Goal: Task Accomplishment & Management: Complete application form

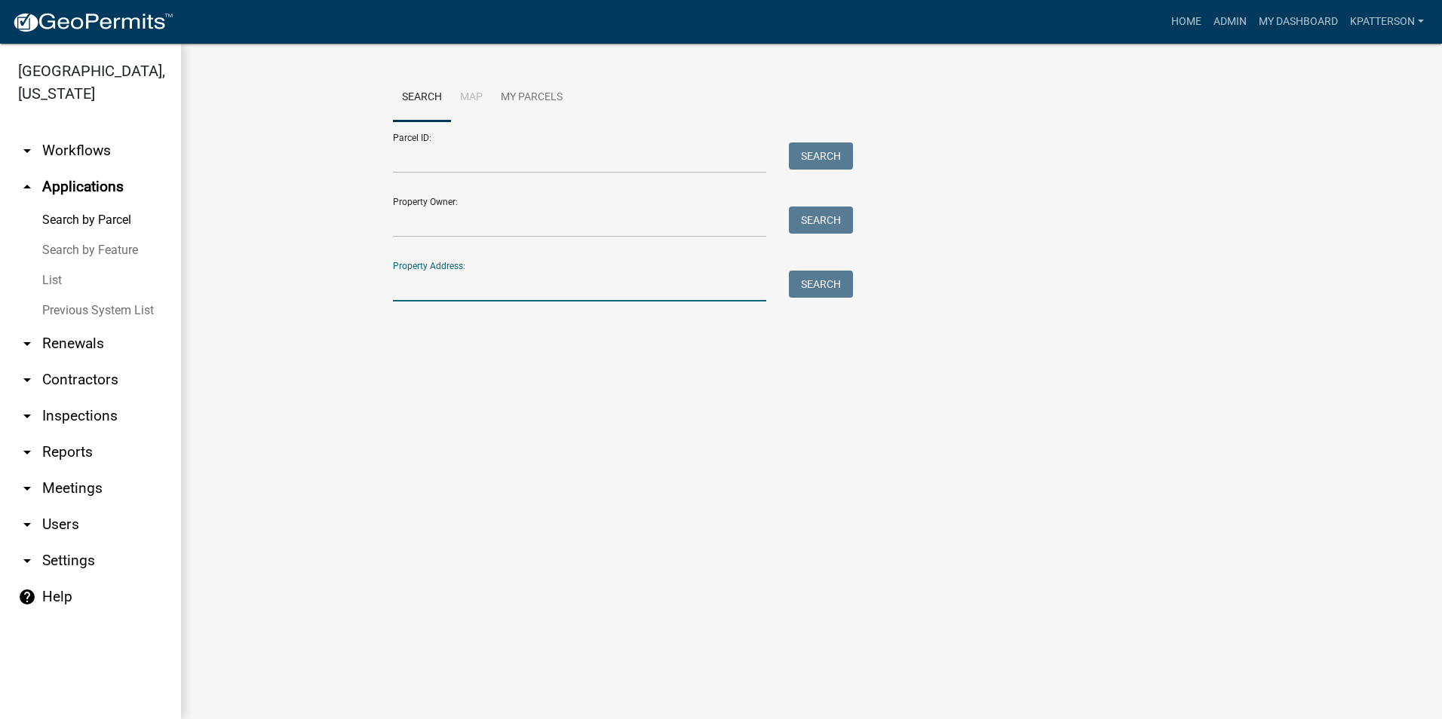
click at [501, 282] on input "Property Address:" at bounding box center [579, 286] width 373 height 31
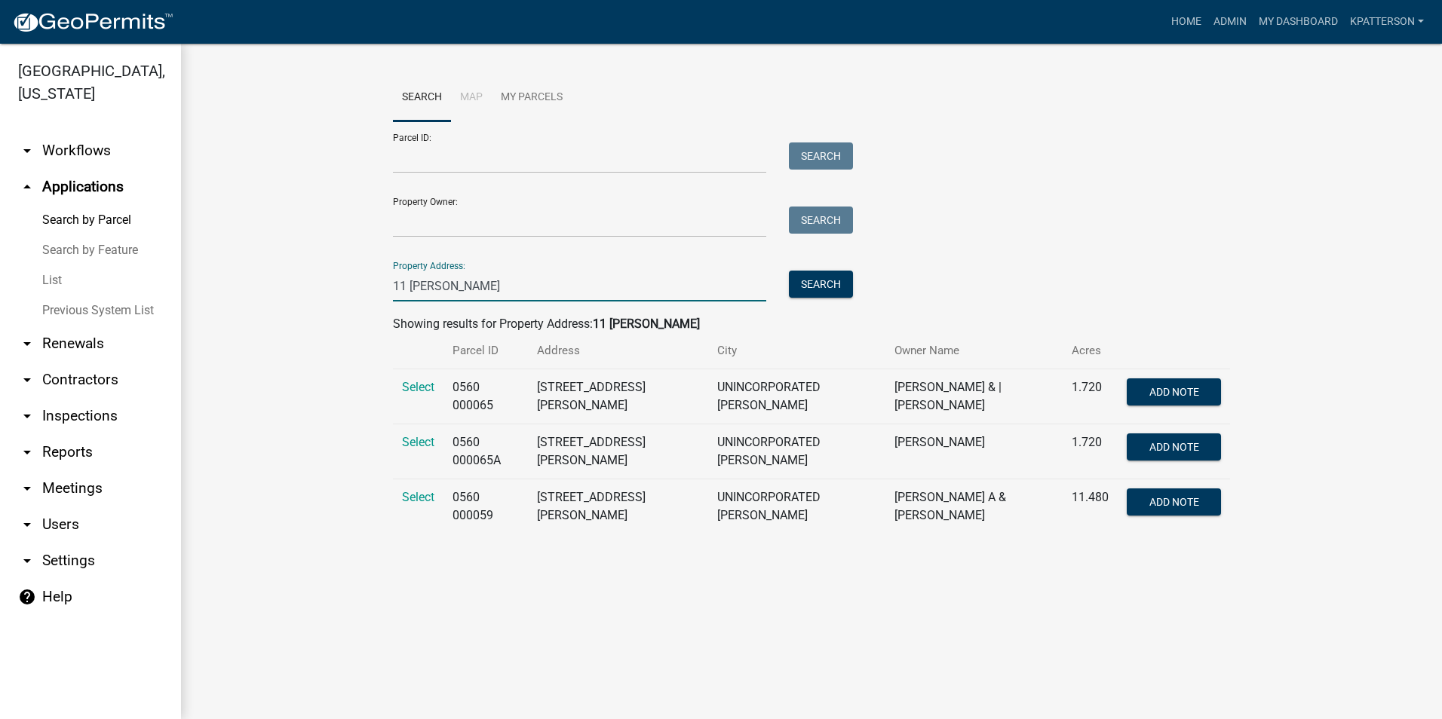
type input "11 [PERSON_NAME]"
click at [412, 489] on td "Select" at bounding box center [418, 507] width 51 height 55
click at [417, 497] on span "Select" at bounding box center [418, 497] width 32 height 14
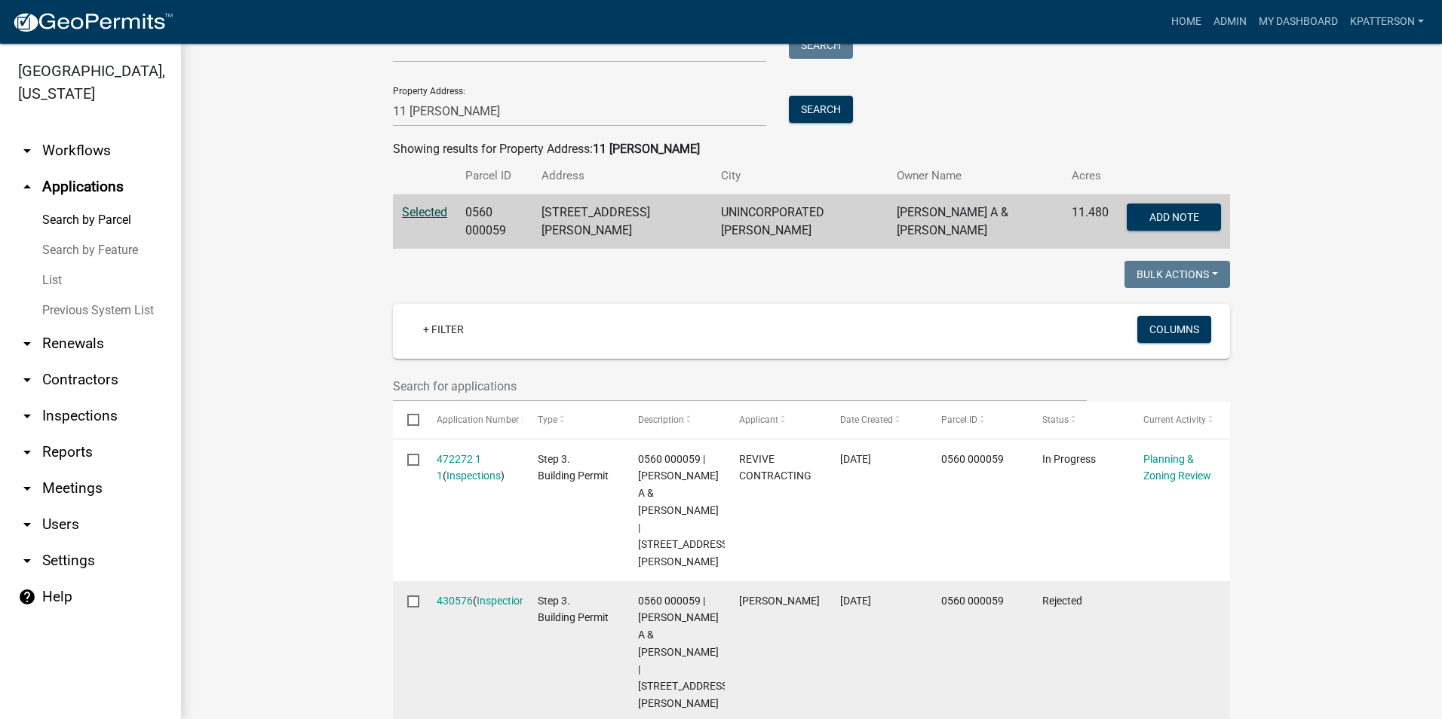
scroll to position [226, 0]
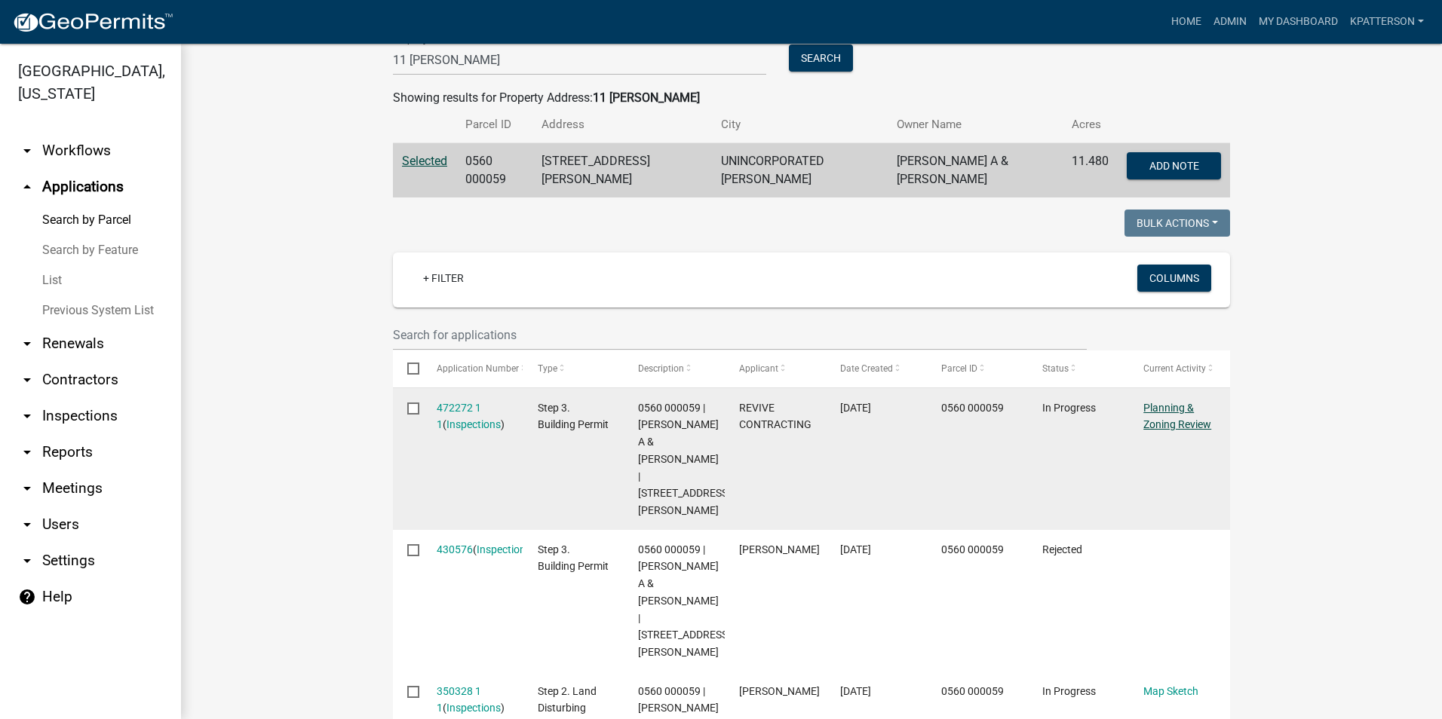
click at [1152, 415] on link "Planning & Zoning Review" at bounding box center [1177, 416] width 68 height 29
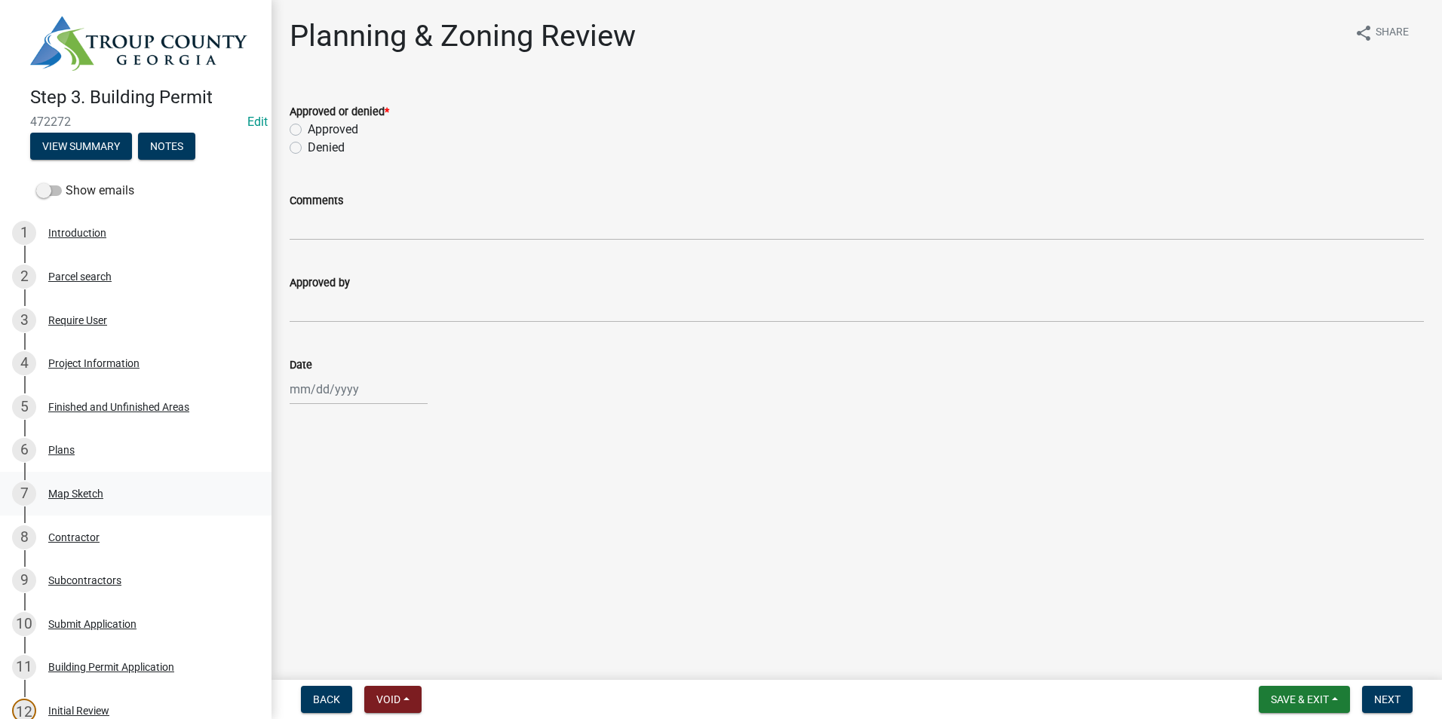
click at [109, 482] on div "7 Map Sketch" at bounding box center [129, 494] width 235 height 24
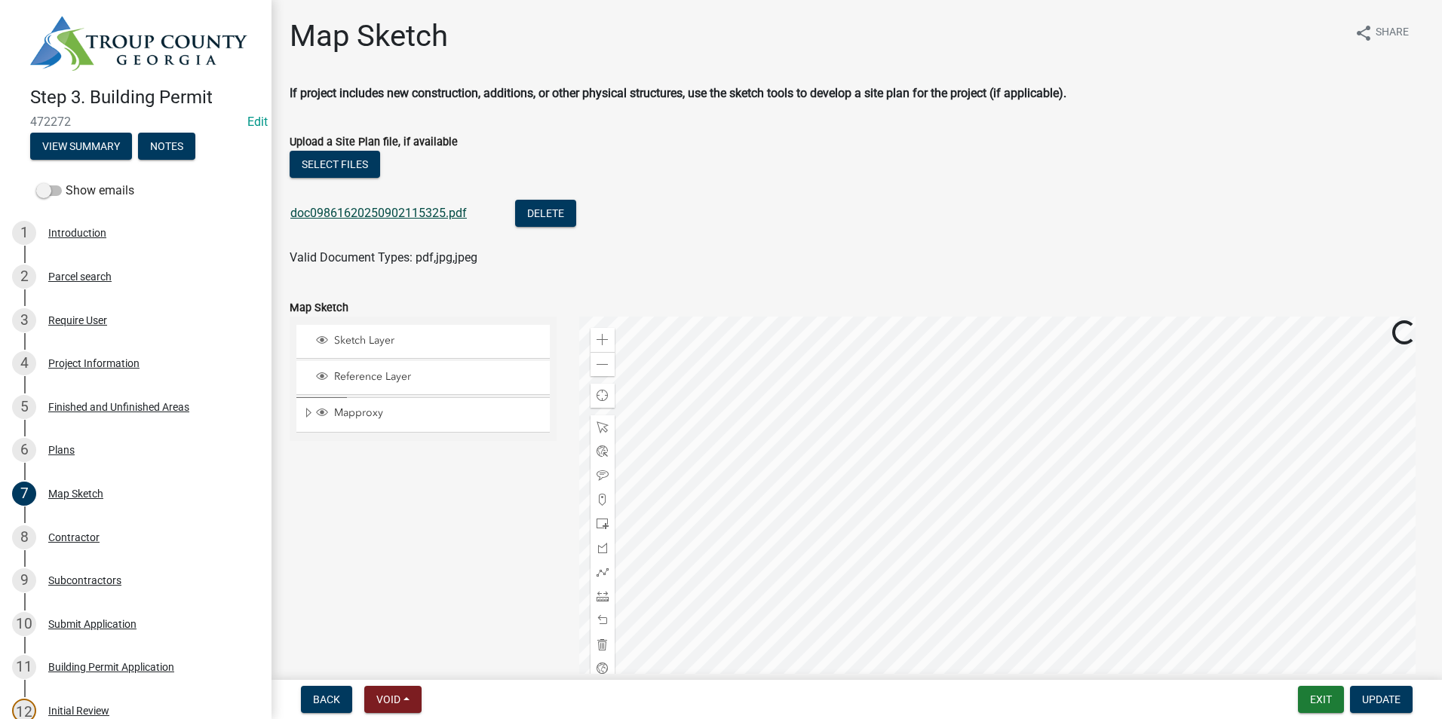
click at [417, 207] on link "doc09861620250902115325.pdf" at bounding box center [378, 213] width 176 height 14
click at [1370, 698] on span "Update" at bounding box center [1381, 700] width 38 height 12
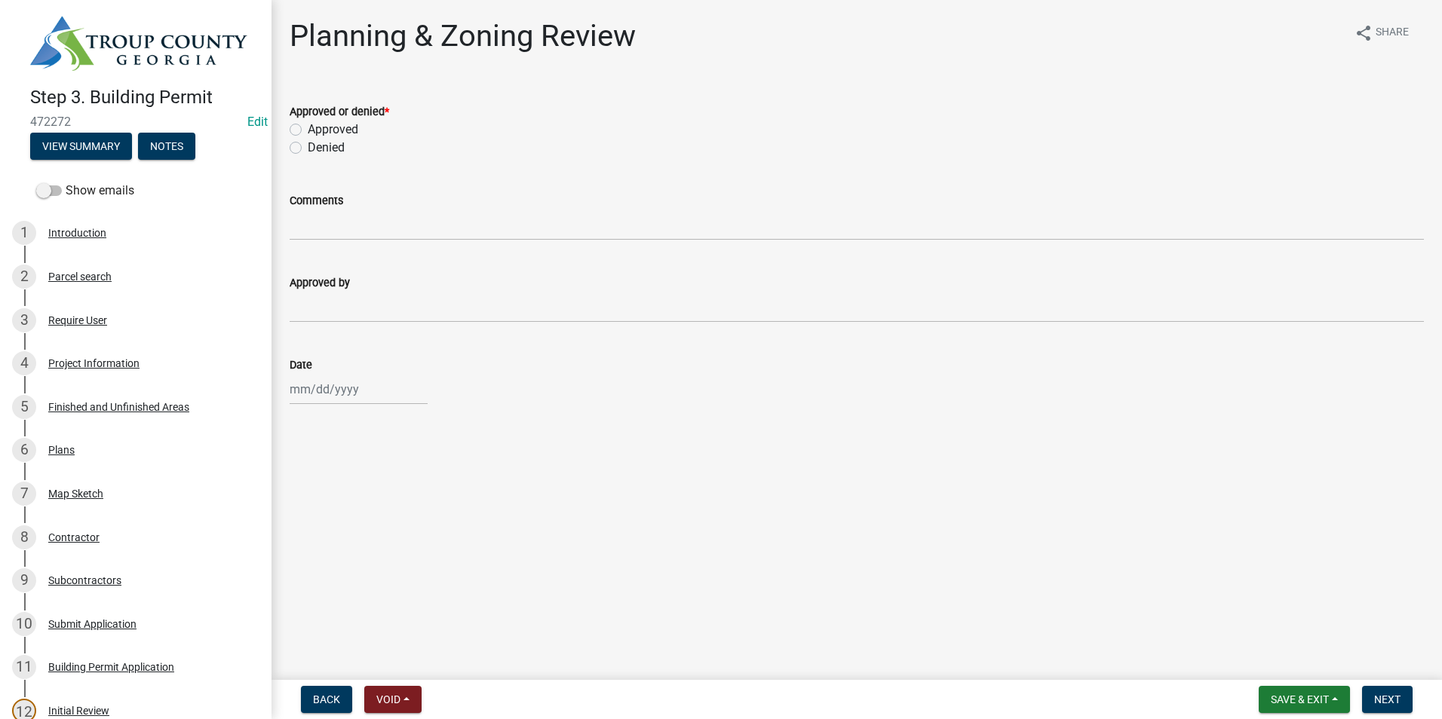
click at [308, 129] on label "Approved" at bounding box center [333, 130] width 51 height 18
click at [308, 129] on input "Approved" at bounding box center [313, 126] width 10 height 10
radio input "true"
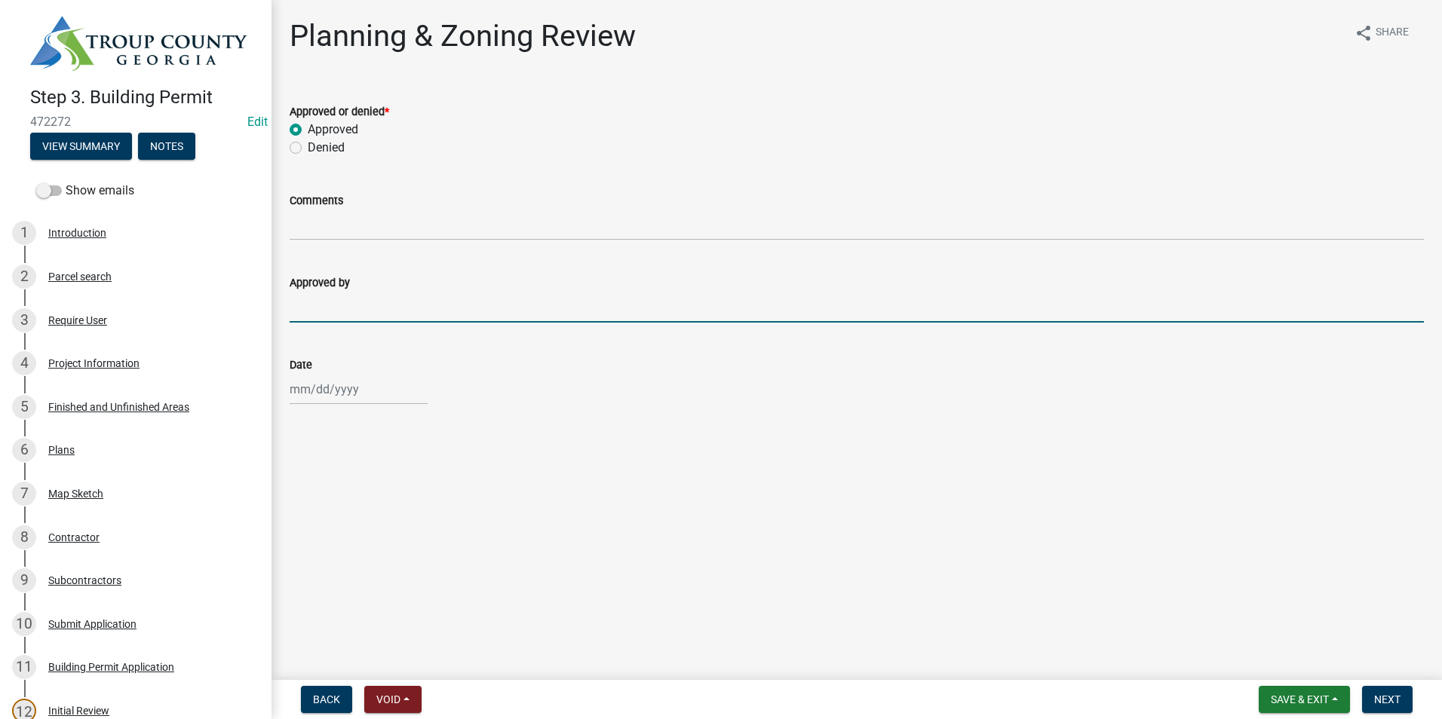
click at [350, 294] on input "Approved by" at bounding box center [857, 307] width 1134 height 31
type input "[PERSON_NAME]"
select select "9"
select select "2025"
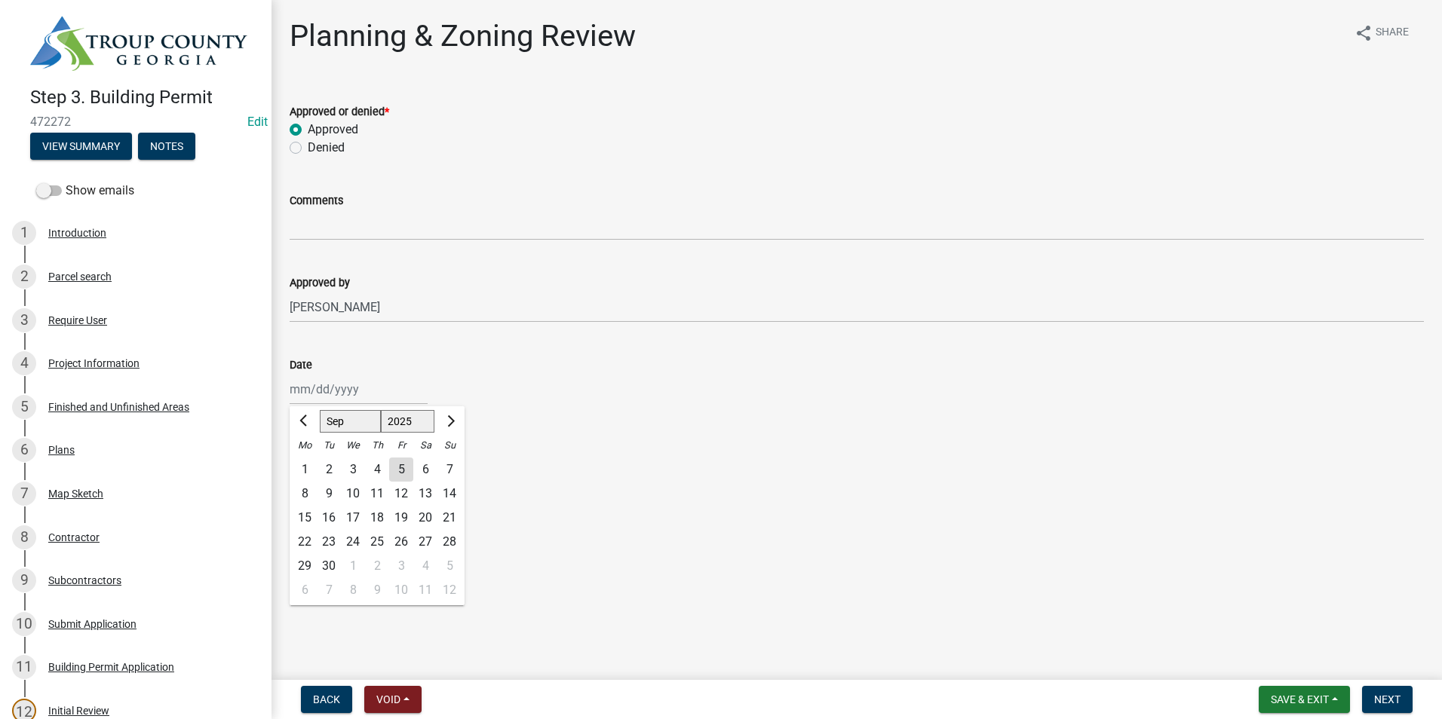
click at [362, 392] on div "[PERSON_NAME] Feb Mar Apr [PERSON_NAME][DATE] Oct Nov [DATE] 1526 1527 1528 152…" at bounding box center [359, 389] width 138 height 31
click at [400, 466] on div "5" at bounding box center [401, 470] width 24 height 24
type input "[DATE]"
click at [1388, 698] on span "Next" at bounding box center [1387, 700] width 26 height 12
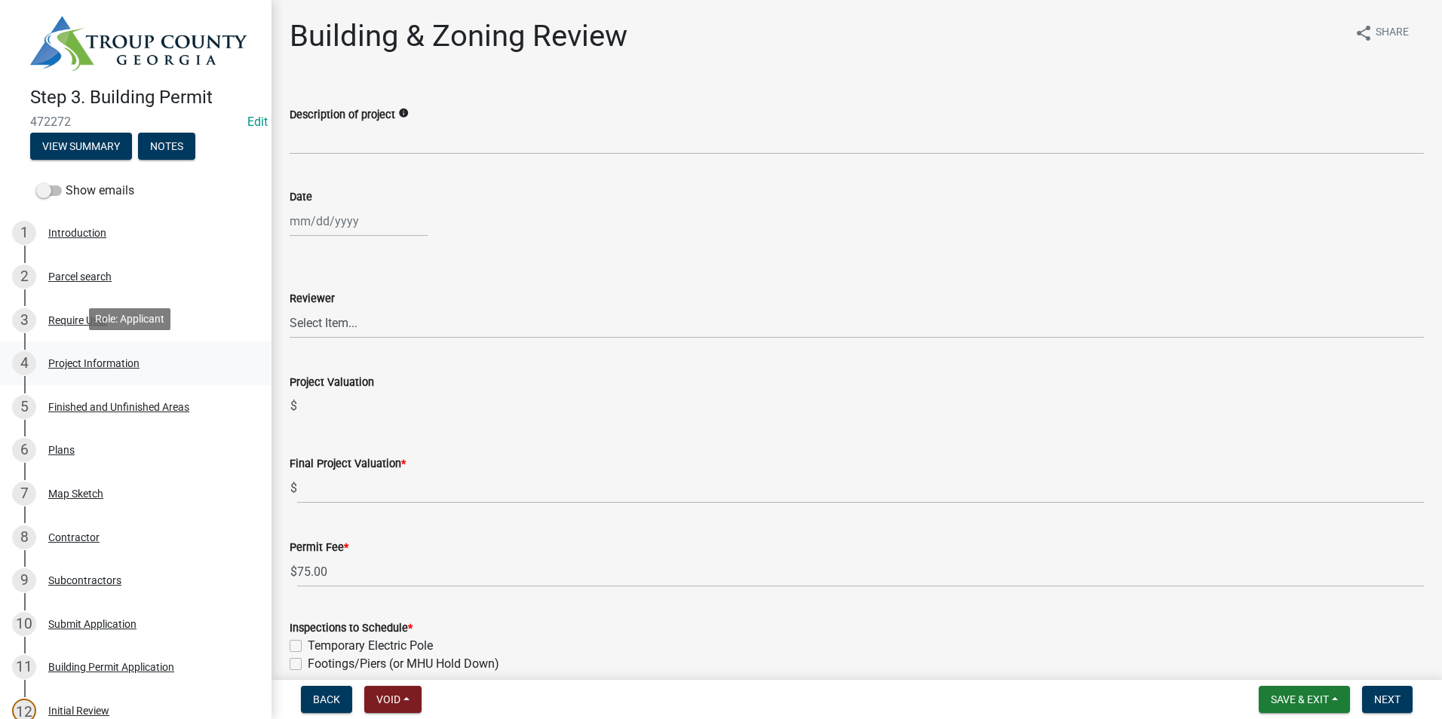
click at [82, 358] on div "Project Information" at bounding box center [93, 363] width 91 height 11
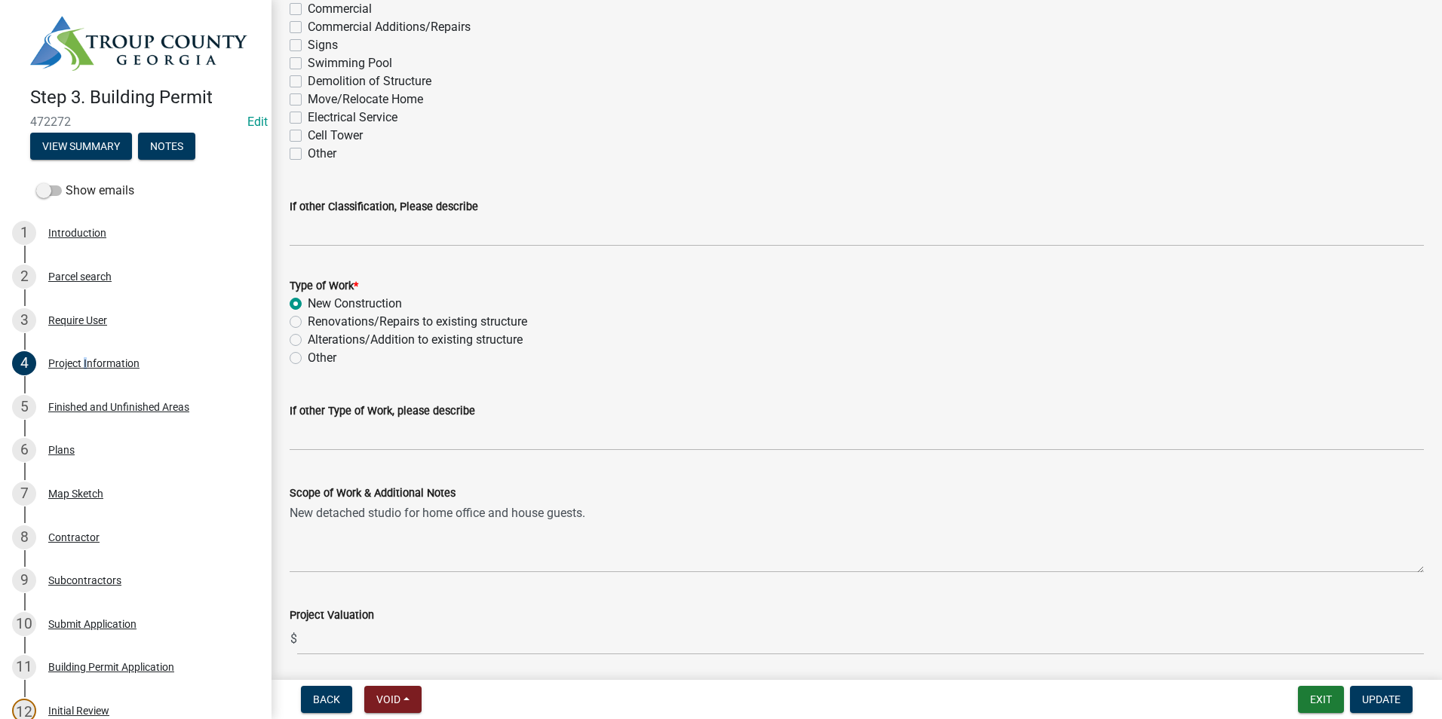
scroll to position [1357, 0]
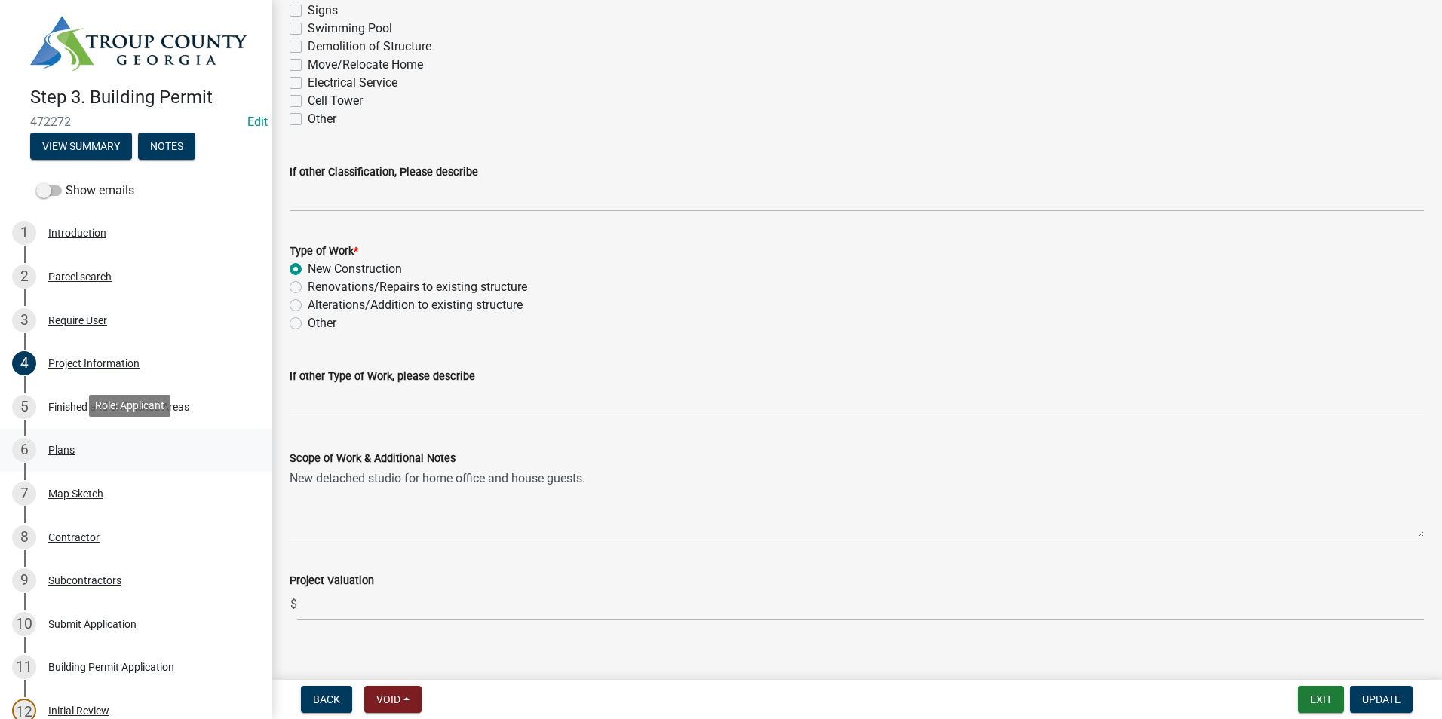
drag, startPoint x: 60, startPoint y: 450, endPoint x: 97, endPoint y: 446, distance: 37.9
click at [60, 449] on div "Plans" at bounding box center [61, 450] width 26 height 11
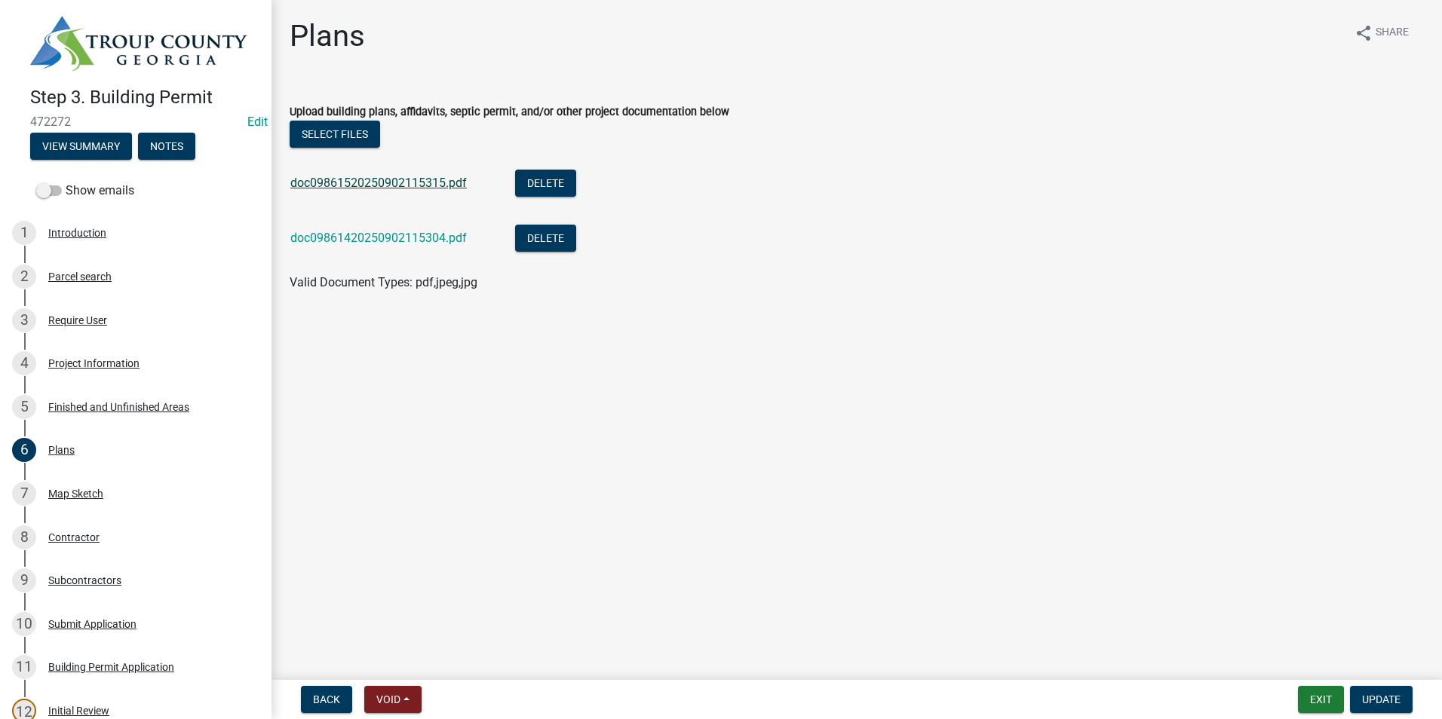
click at [369, 188] on link "doc09861520250902115315.pdf" at bounding box center [378, 183] width 176 height 14
click at [320, 222] on li "doc09861420250902115304.pdf Delete" at bounding box center [857, 240] width 1134 height 55
click at [324, 228] on div "doc09861420250902115304.pdf" at bounding box center [390, 240] width 201 height 31
click at [328, 235] on link "doc09861420250902115304.pdf" at bounding box center [378, 238] width 176 height 14
click at [1387, 704] on span "Update" at bounding box center [1381, 700] width 38 height 12
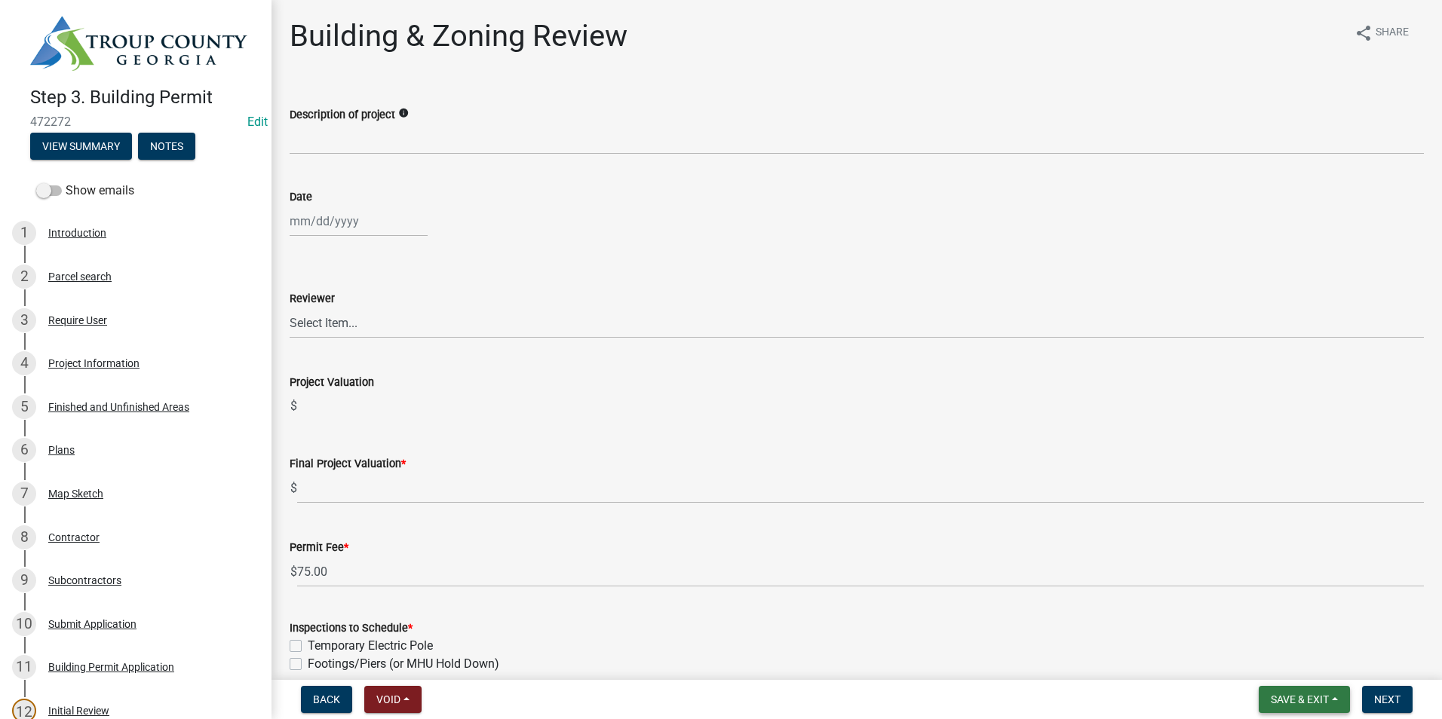
drag, startPoint x: 1306, startPoint y: 690, endPoint x: 1311, endPoint y: 681, distance: 10.1
click at [1306, 688] on button "Save & Exit" at bounding box center [1304, 699] width 91 height 27
click at [1314, 661] on button "Save & Exit" at bounding box center [1289, 660] width 121 height 36
